Goal: Task Accomplishment & Management: Complete application form

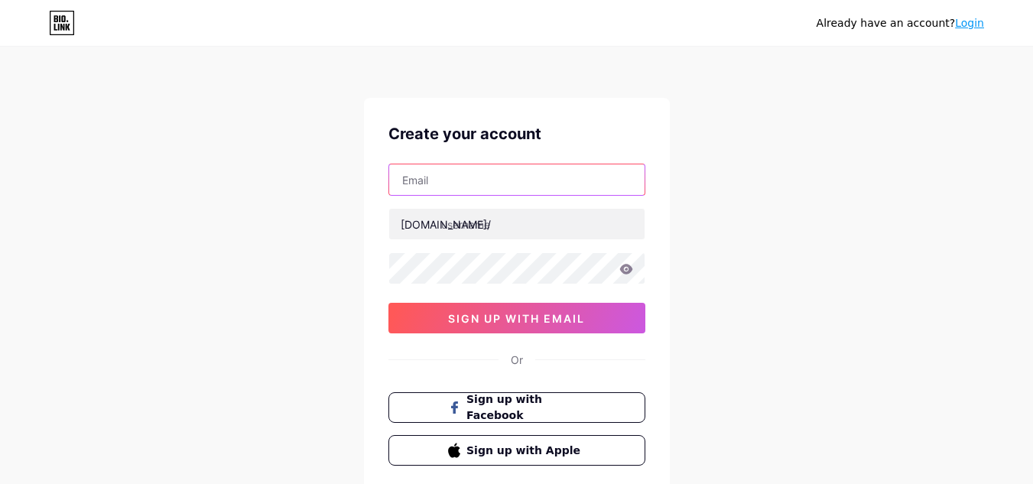
click at [445, 172] on input "text" at bounding box center [516, 179] width 255 height 31
type input "[EMAIL_ADDRESS][DOMAIN_NAME]"
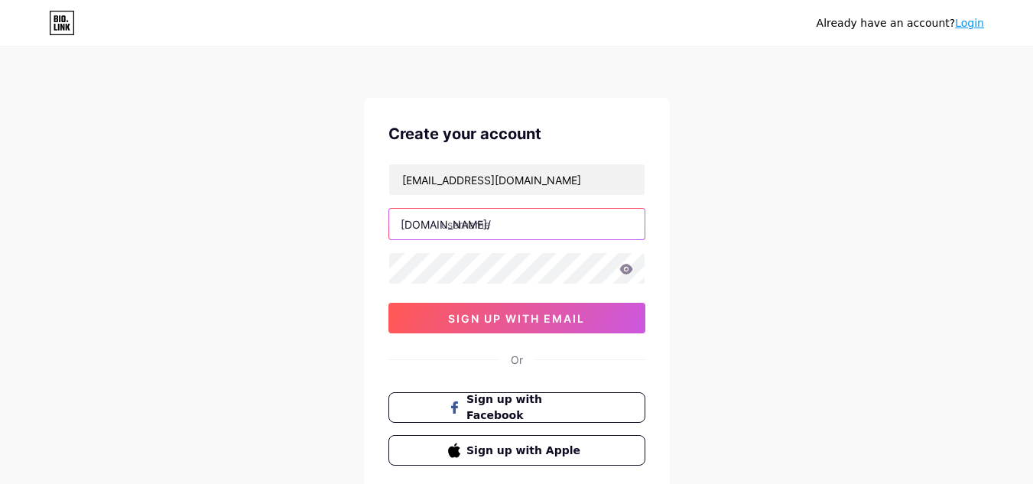
click at [493, 217] on input "text" at bounding box center [516, 224] width 255 height 31
type input "asttrolok"
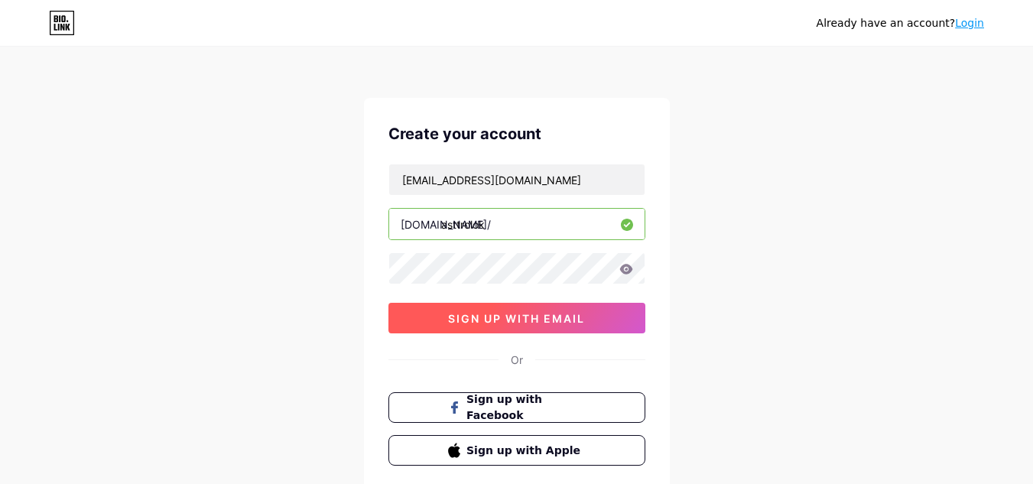
click at [465, 317] on span "sign up with email" at bounding box center [516, 318] width 137 height 13
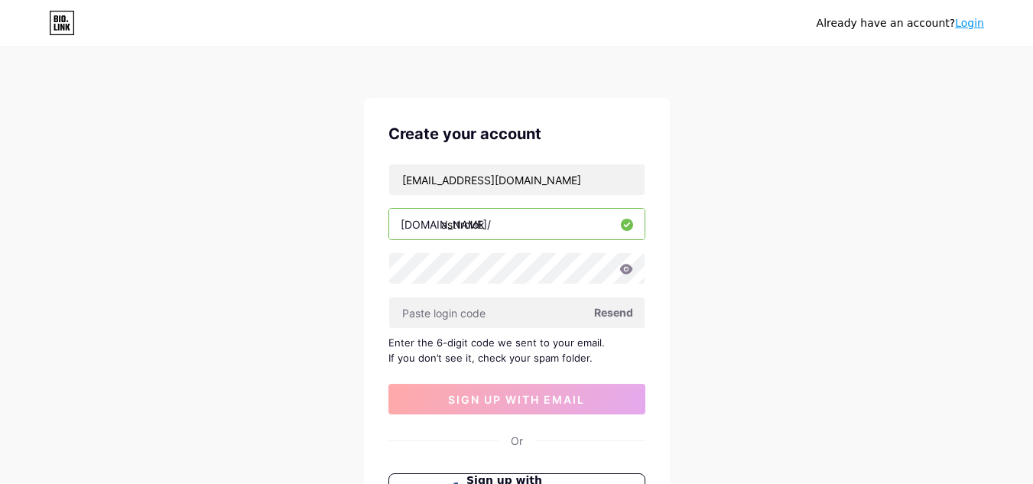
click at [978, 24] on link "Login" at bounding box center [969, 23] width 29 height 12
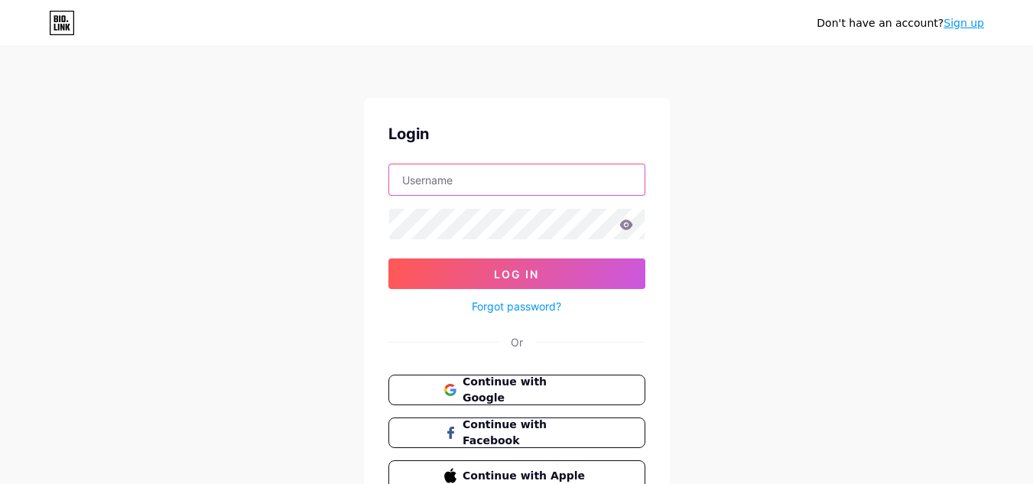
type input "[EMAIL_ADDRESS][DOMAIN_NAME]"
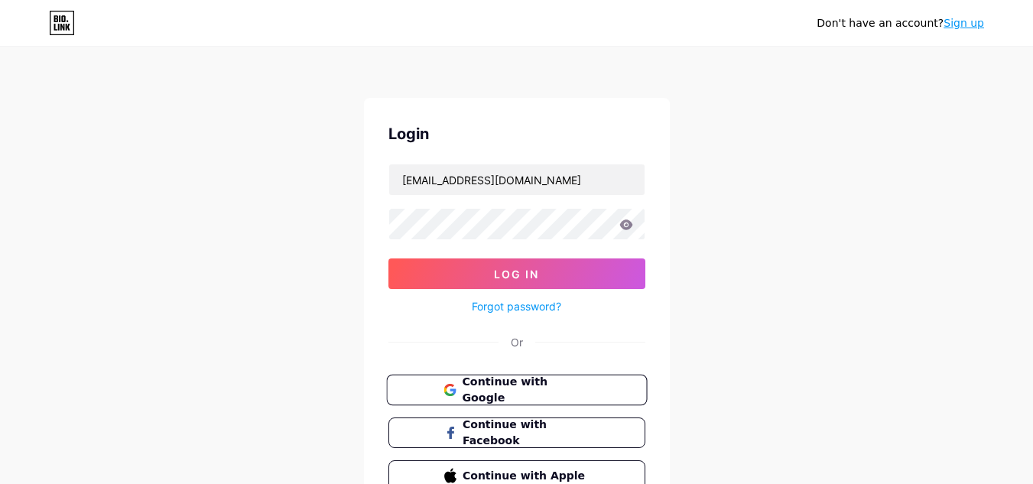
click at [516, 399] on button "Continue with Google" at bounding box center [516, 390] width 261 height 31
click at [534, 392] on span "Continue with Google" at bounding box center [526, 390] width 128 height 33
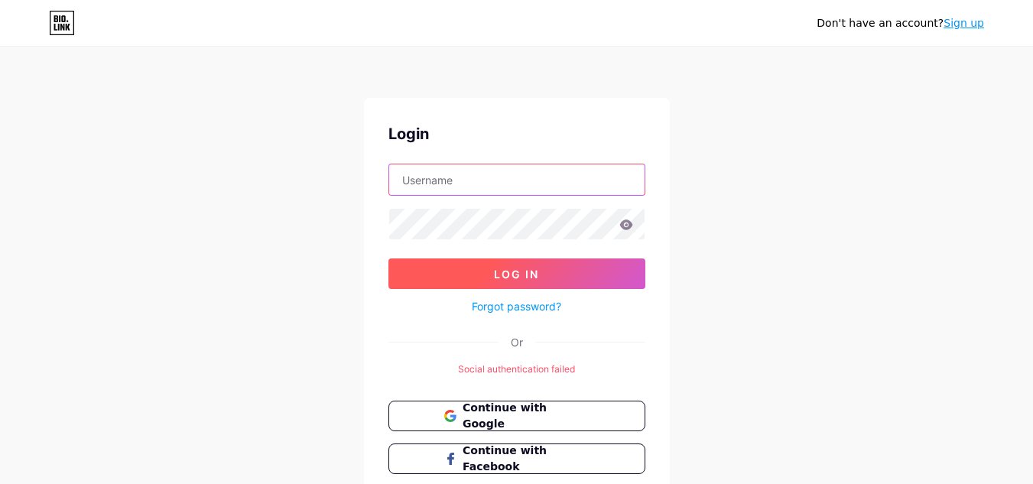
type input "[EMAIL_ADDRESS][DOMAIN_NAME]"
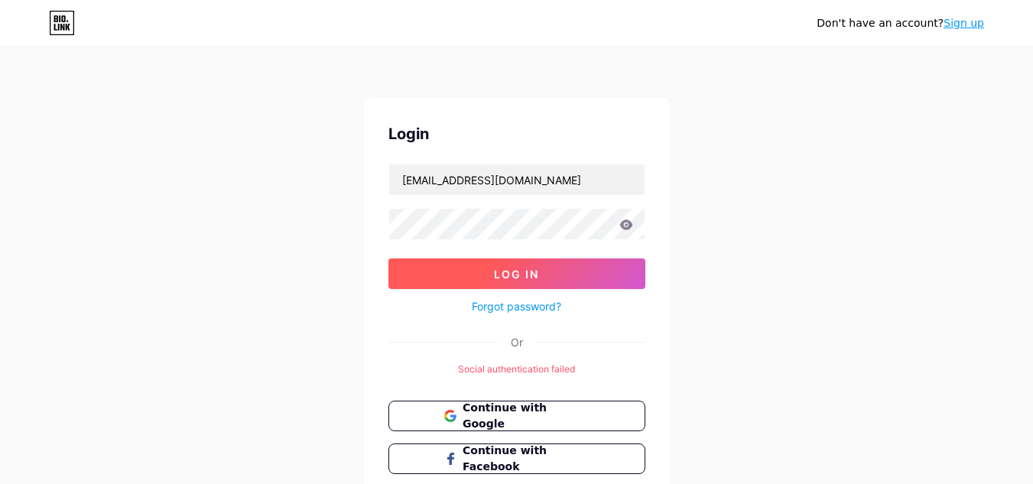
click at [484, 268] on button "Log In" at bounding box center [517, 274] width 257 height 31
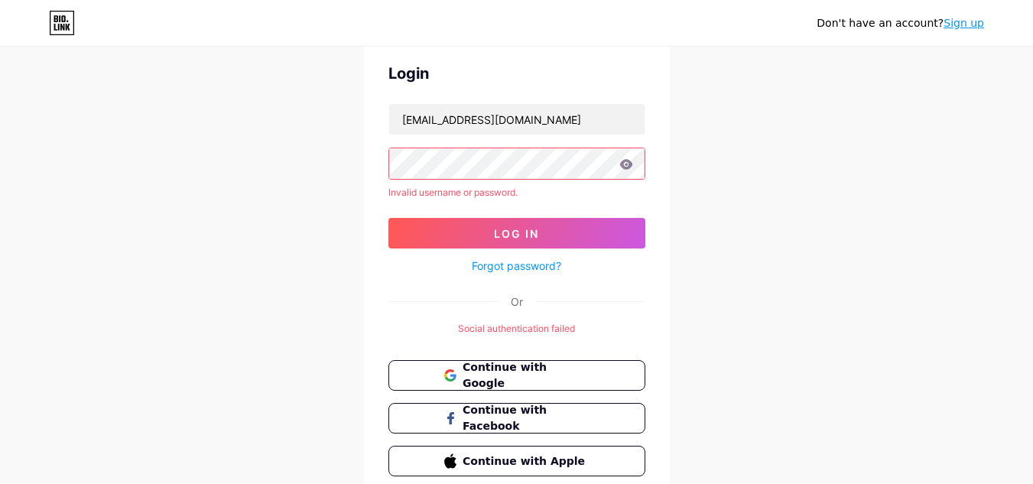
scroll to position [125, 0]
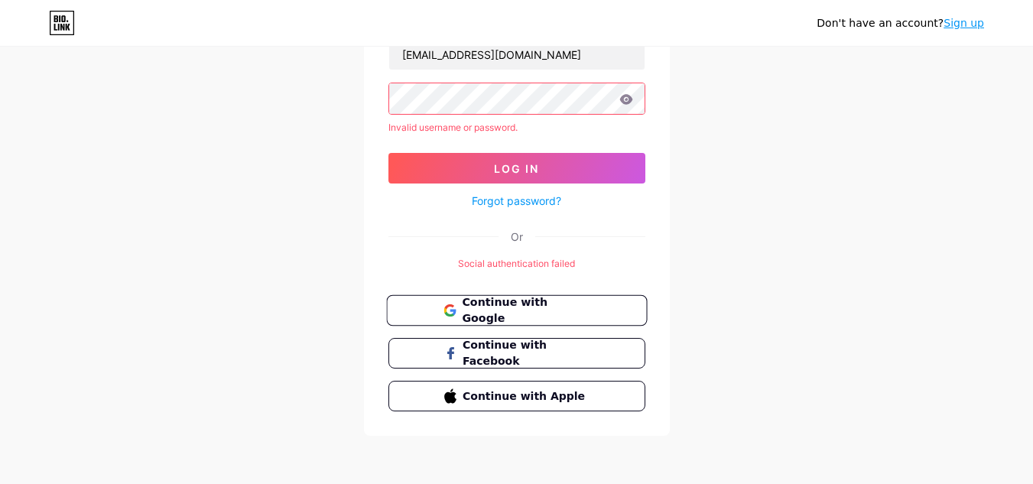
click at [567, 316] on span "Continue with Google" at bounding box center [526, 310] width 128 height 33
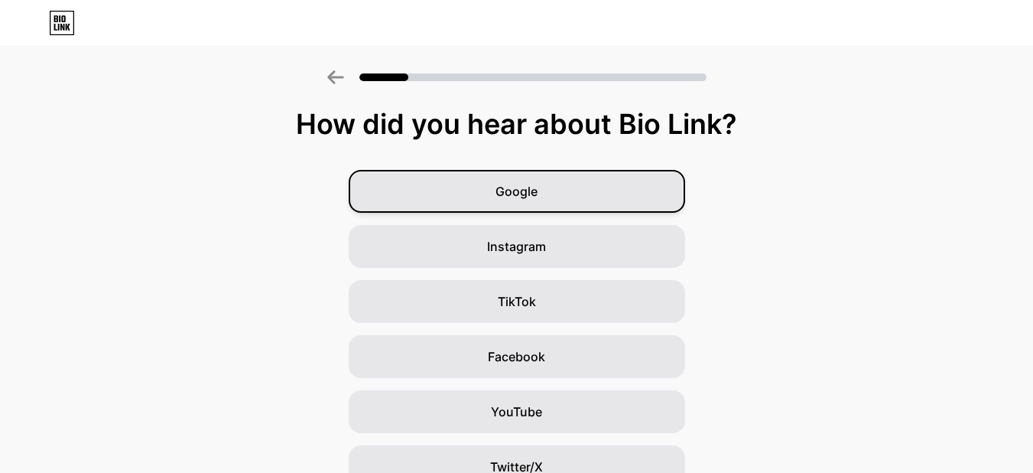
click at [532, 197] on span "Google" at bounding box center [517, 191] width 42 height 18
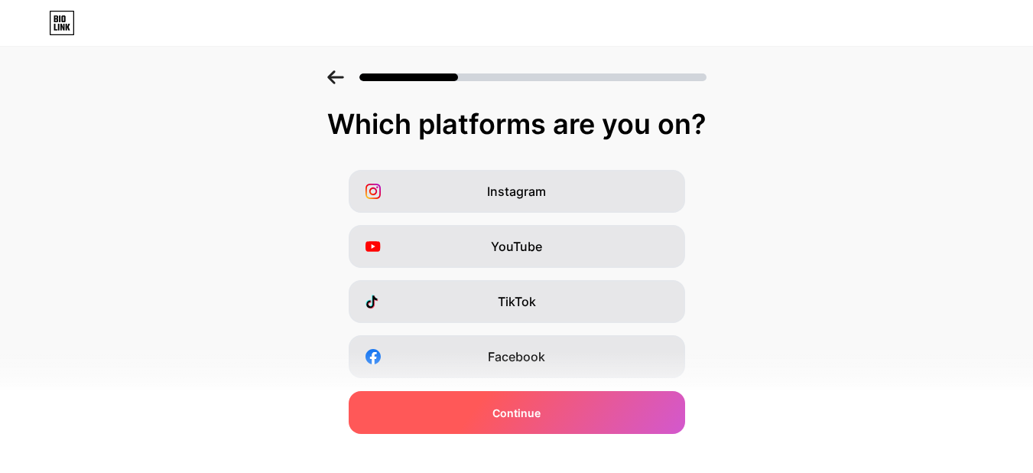
click at [556, 425] on div "Continue" at bounding box center [517, 412] width 337 height 43
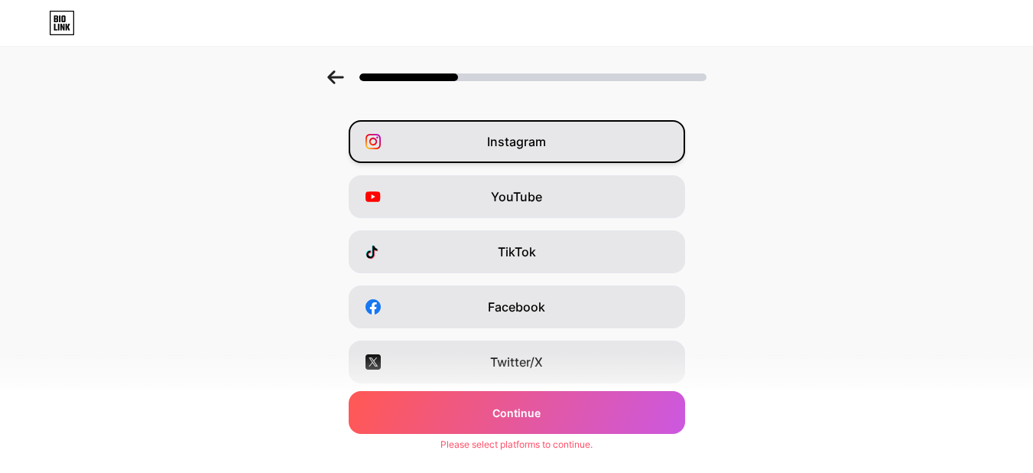
scroll to position [76, 0]
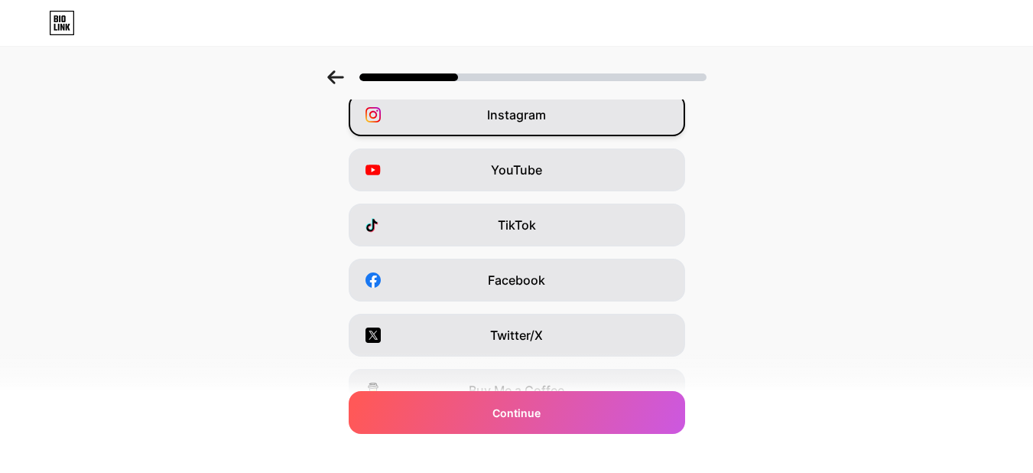
click at [550, 124] on div "Instagram" at bounding box center [517, 114] width 337 height 43
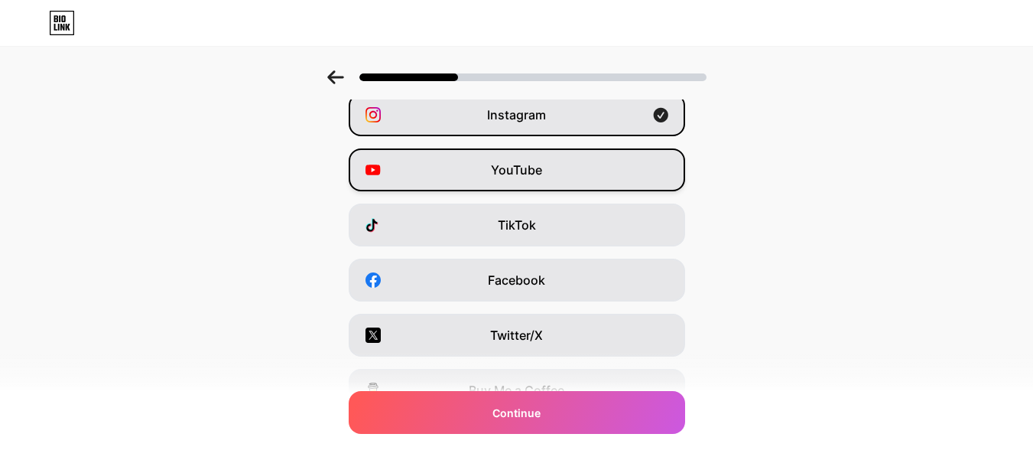
click at [548, 158] on div "YouTube" at bounding box center [517, 169] width 337 height 43
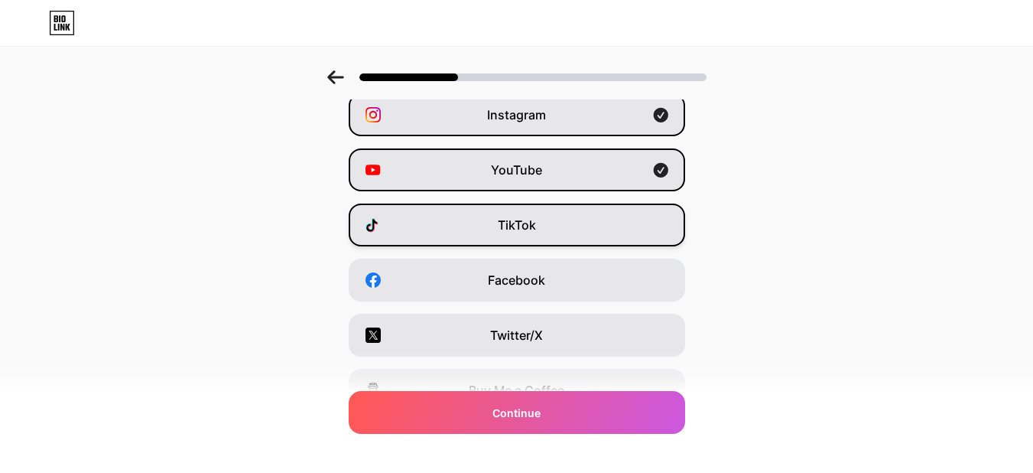
click at [550, 232] on div "TikTok" at bounding box center [517, 224] width 337 height 43
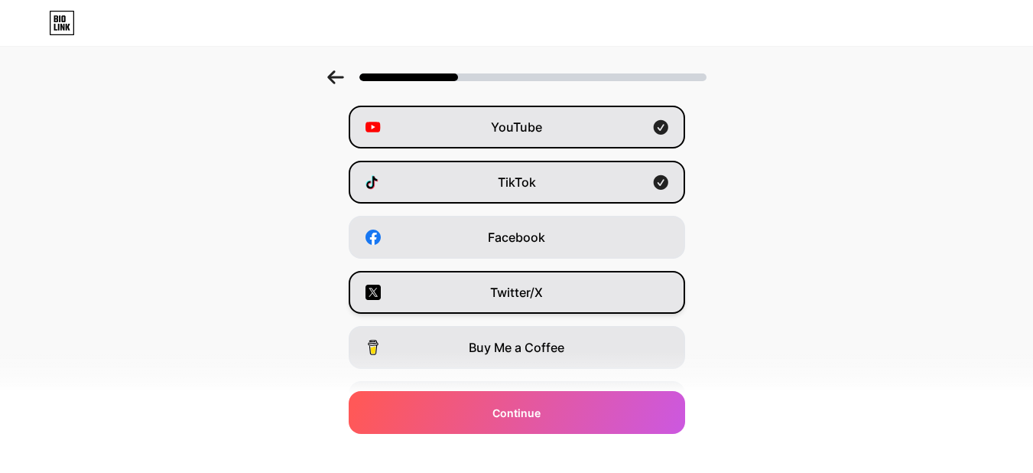
scroll to position [153, 0]
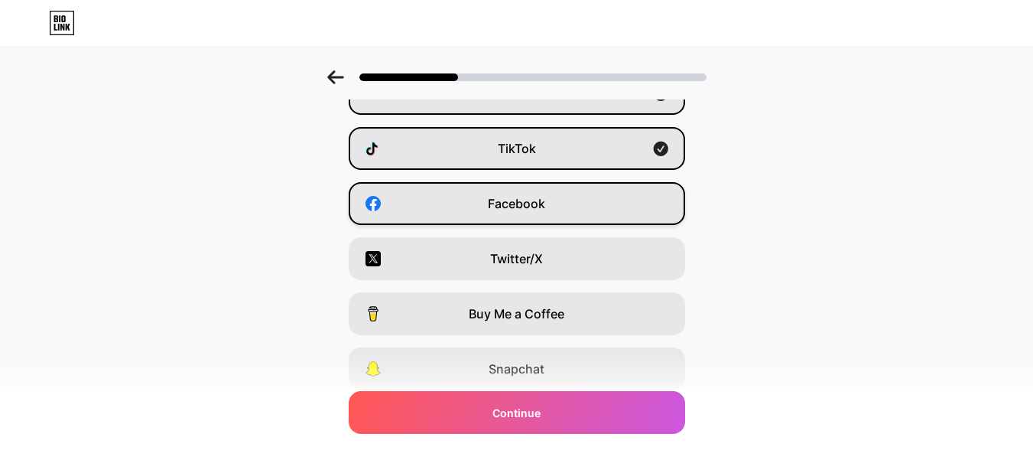
click at [558, 210] on div "Facebook" at bounding box center [517, 203] width 337 height 43
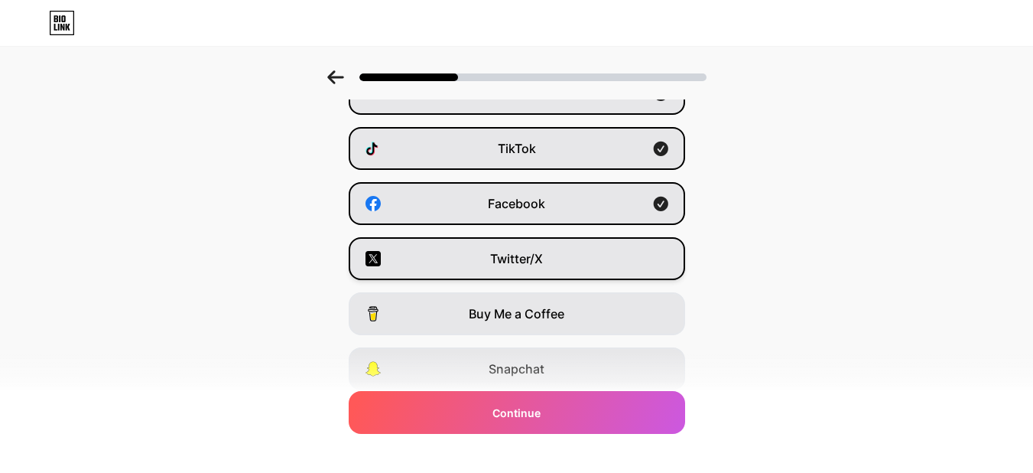
click at [562, 253] on div "Twitter/X" at bounding box center [517, 258] width 337 height 43
click at [592, 145] on div "TikTok" at bounding box center [517, 148] width 337 height 43
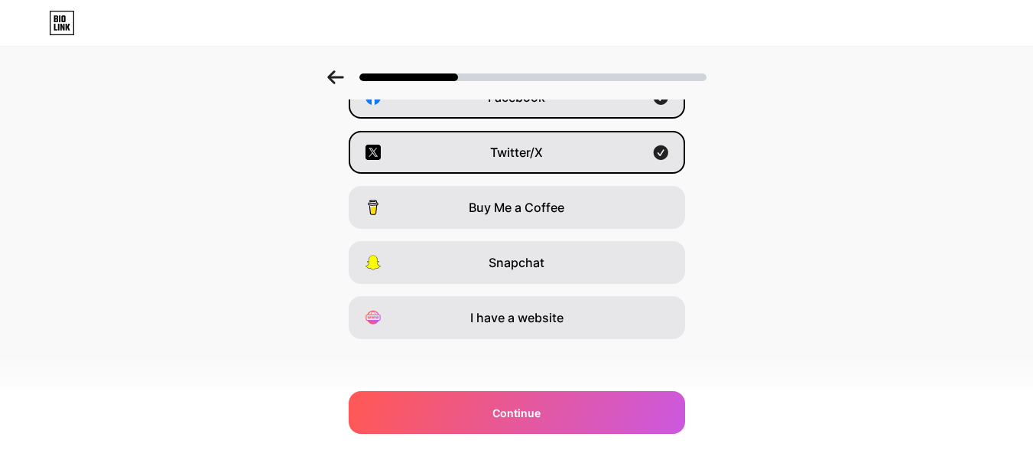
scroll to position [263, 0]
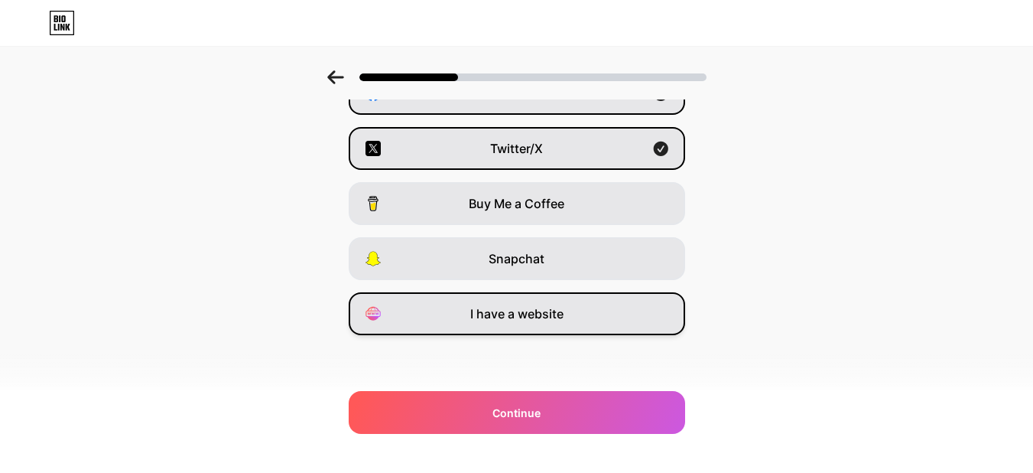
click at [548, 314] on span "I have a website" at bounding box center [516, 313] width 93 height 18
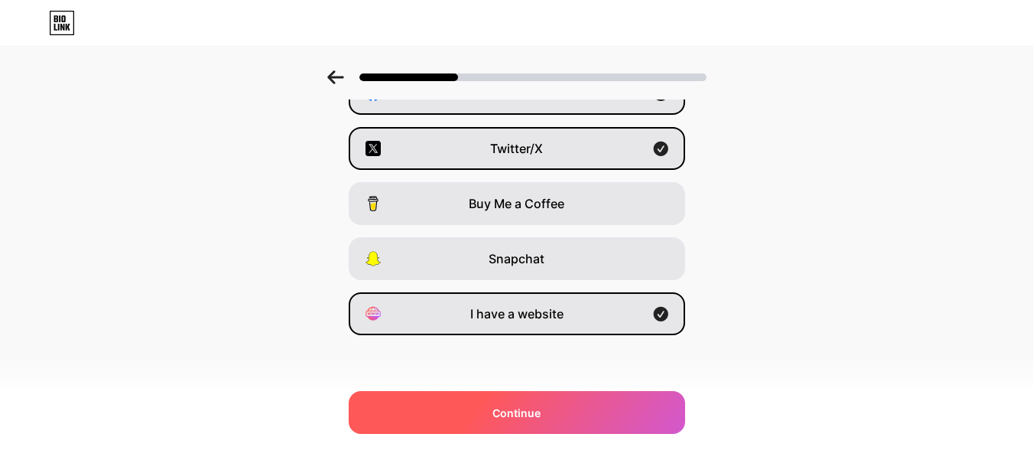
click at [552, 414] on div "Continue" at bounding box center [517, 412] width 337 height 43
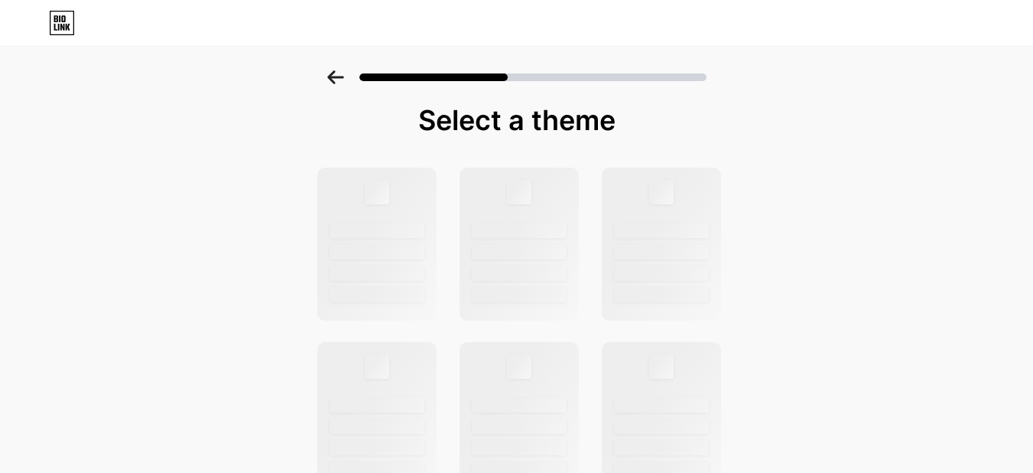
scroll to position [0, 0]
click at [418, 266] on div at bounding box center [376, 248] width 123 height 158
click at [385, 194] on div at bounding box center [376, 193] width 25 height 25
click at [391, 207] on div at bounding box center [376, 248] width 123 height 158
click at [389, 206] on div at bounding box center [376, 193] width 25 height 25
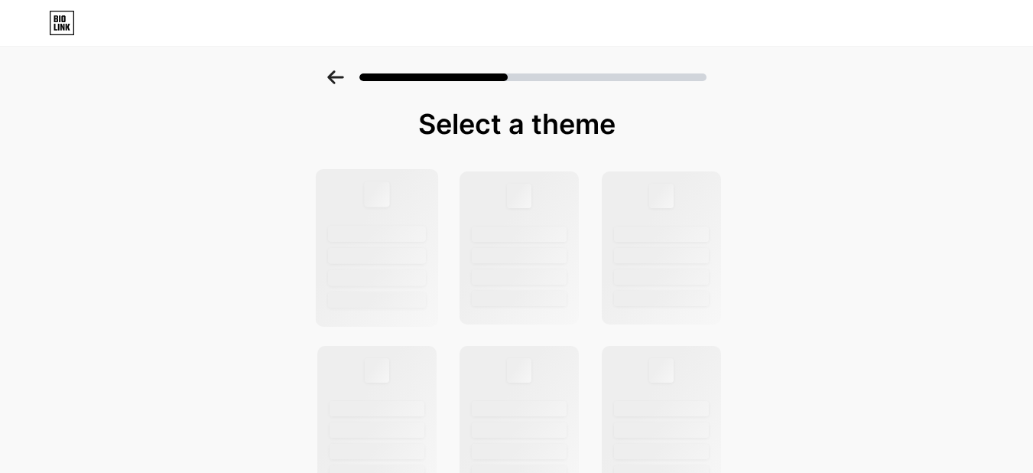
click at [389, 206] on div at bounding box center [376, 193] width 25 height 25
click at [531, 200] on div at bounding box center [518, 193] width 25 height 25
click at [389, 203] on div at bounding box center [376, 193] width 25 height 25
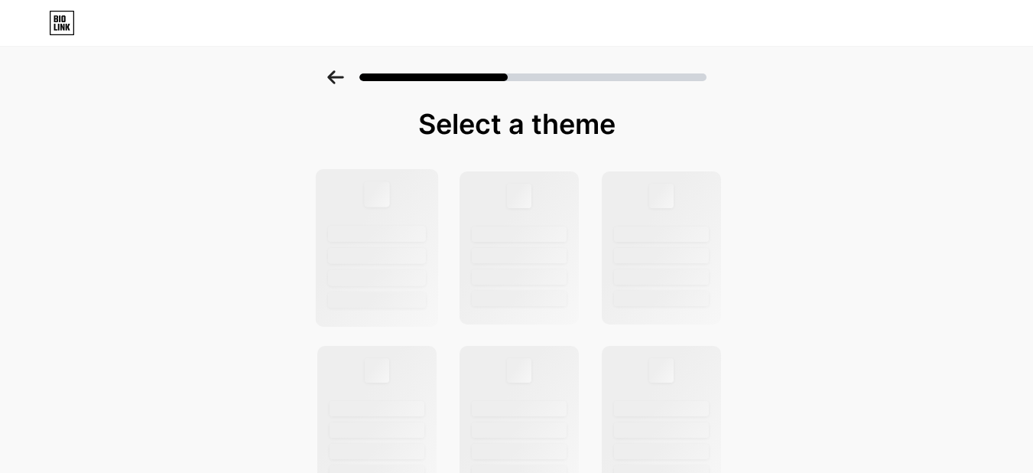
click at [433, 193] on div at bounding box center [376, 248] width 123 height 158
click at [431, 197] on div at bounding box center [376, 248] width 123 height 158
